Goal: Find specific page/section: Find specific page/section

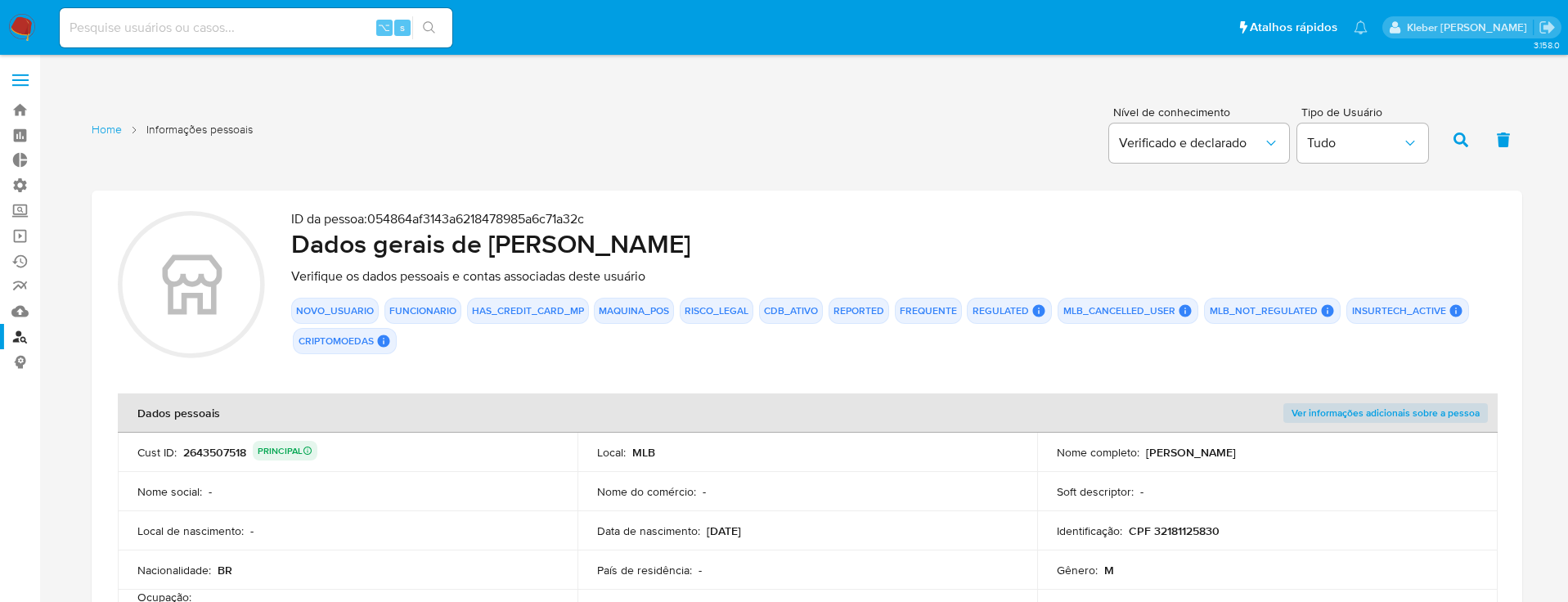
scroll to position [58, 0]
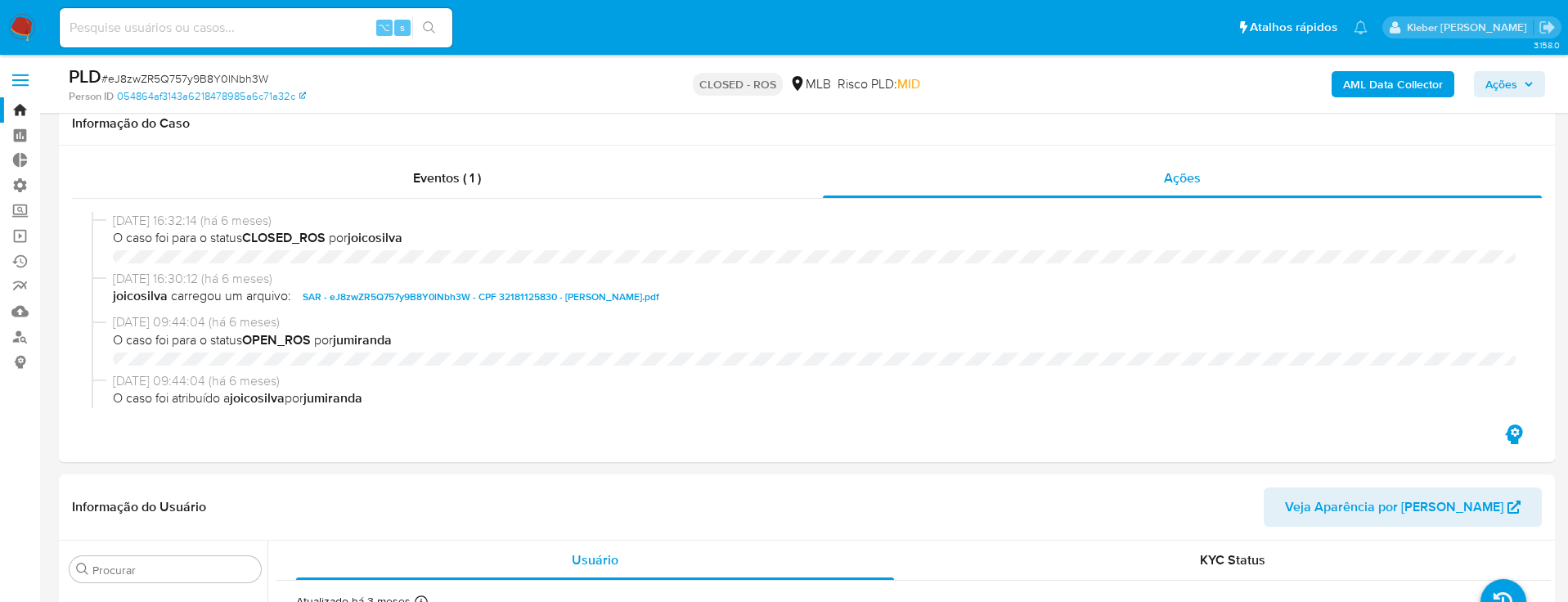
select select "10"
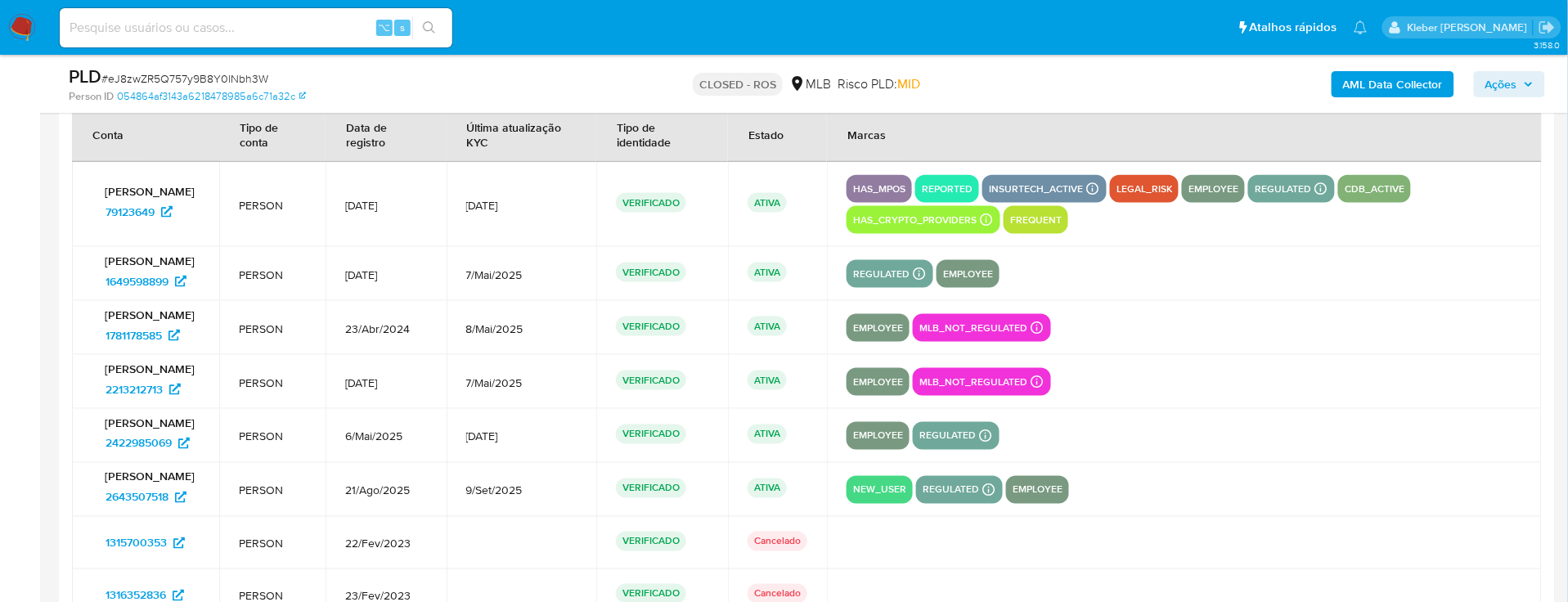
scroll to position [680, 0]
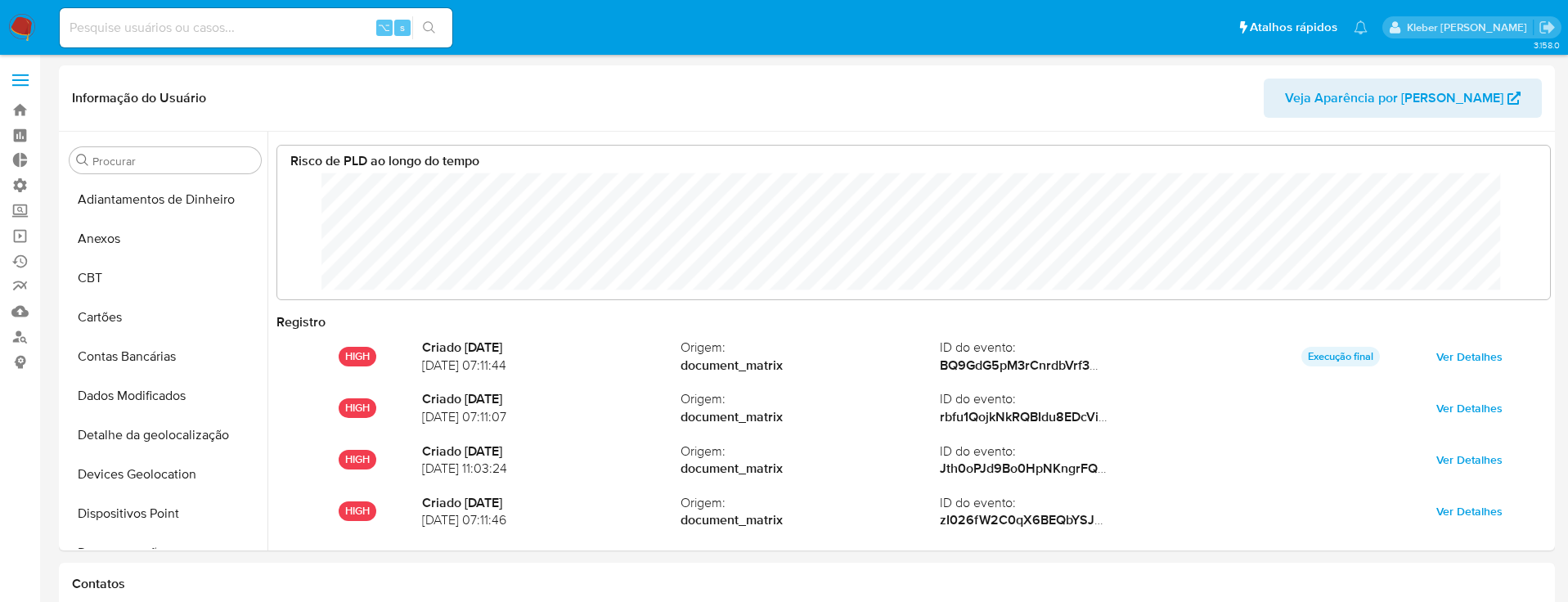
select select "10"
